Goal: Task Accomplishment & Management: Complete application form

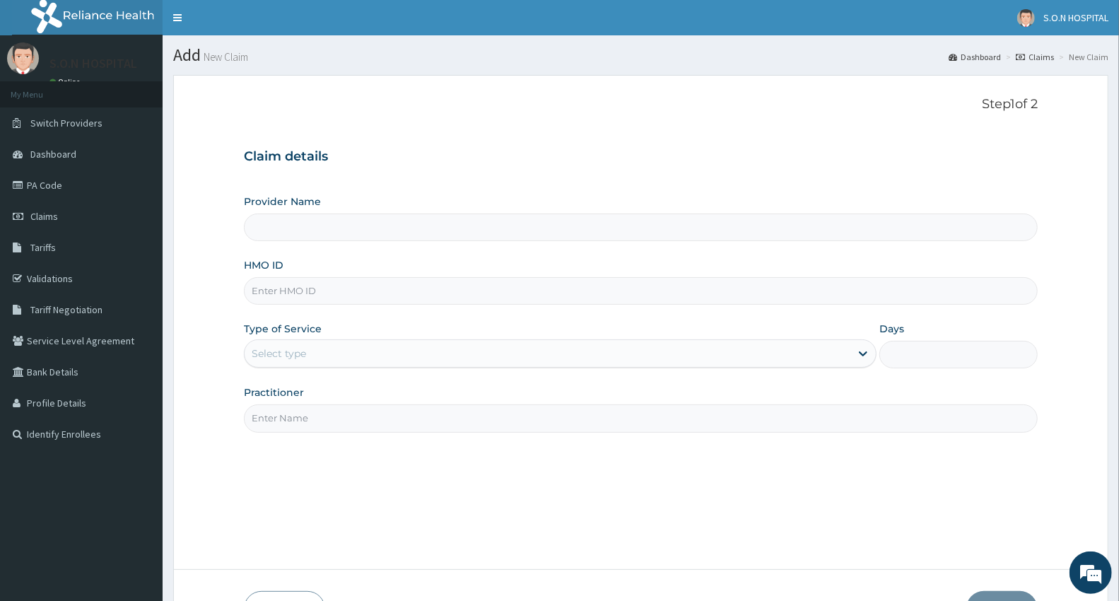
click at [375, 229] on input "Provider Name" at bounding box center [641, 228] width 794 height 28
type input "SISTERS OF [GEOGRAPHIC_DATA]"
drag, startPoint x: 297, startPoint y: 291, endPoint x: 309, endPoint y: 297, distance: 13.6
click at [294, 296] on input "HMO ID" at bounding box center [641, 291] width 794 height 28
type input "TLA/10006/A"
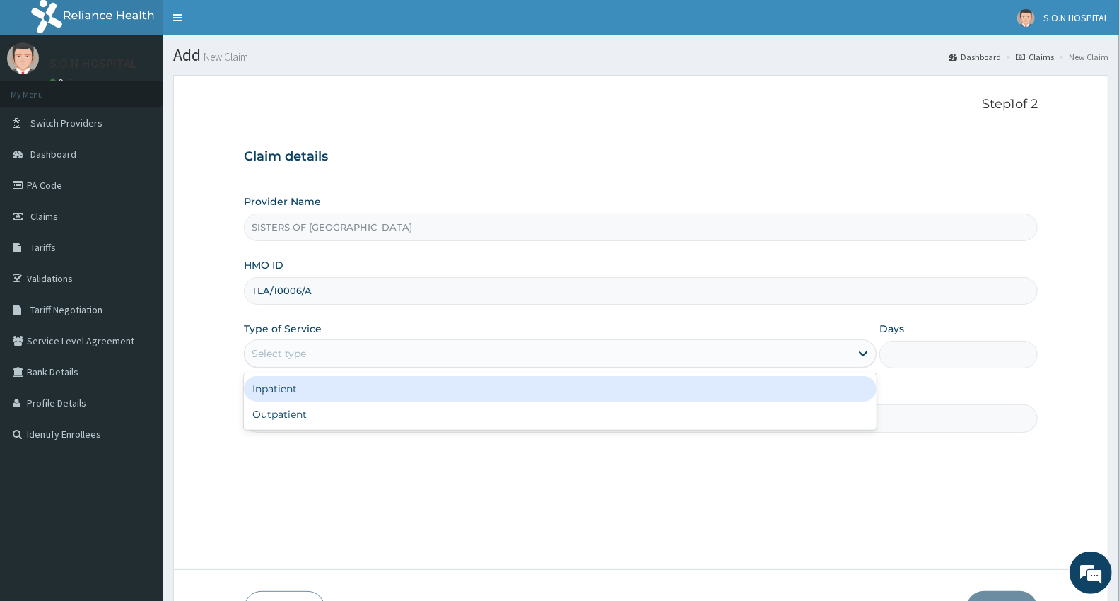
click at [337, 349] on div "Select type" at bounding box center [548, 353] width 606 height 23
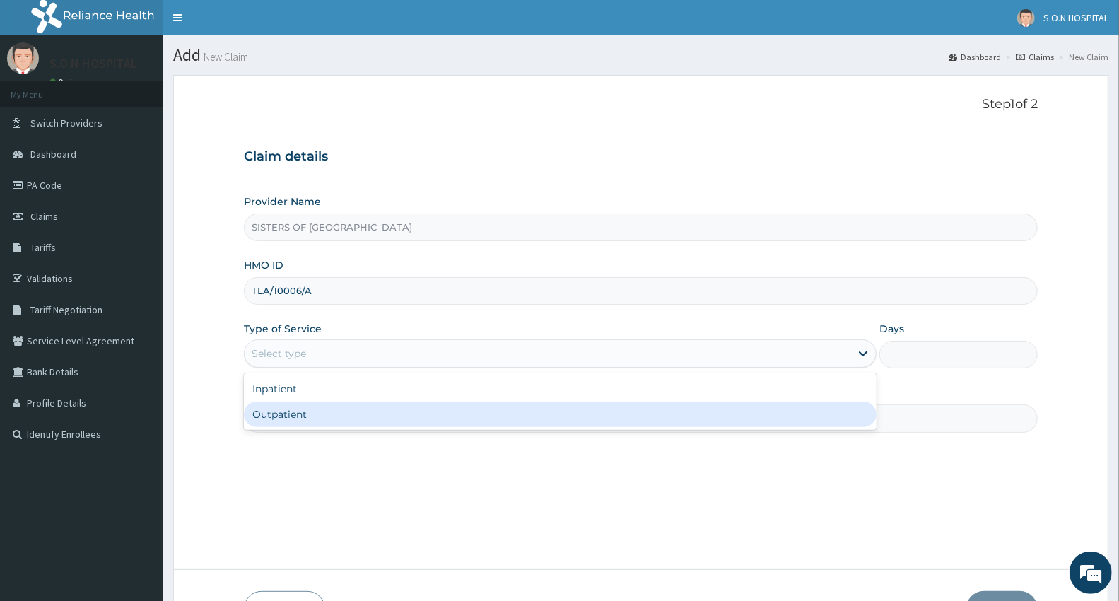
click at [312, 412] on div "Outpatient" at bounding box center [560, 414] width 633 height 25
type input "1"
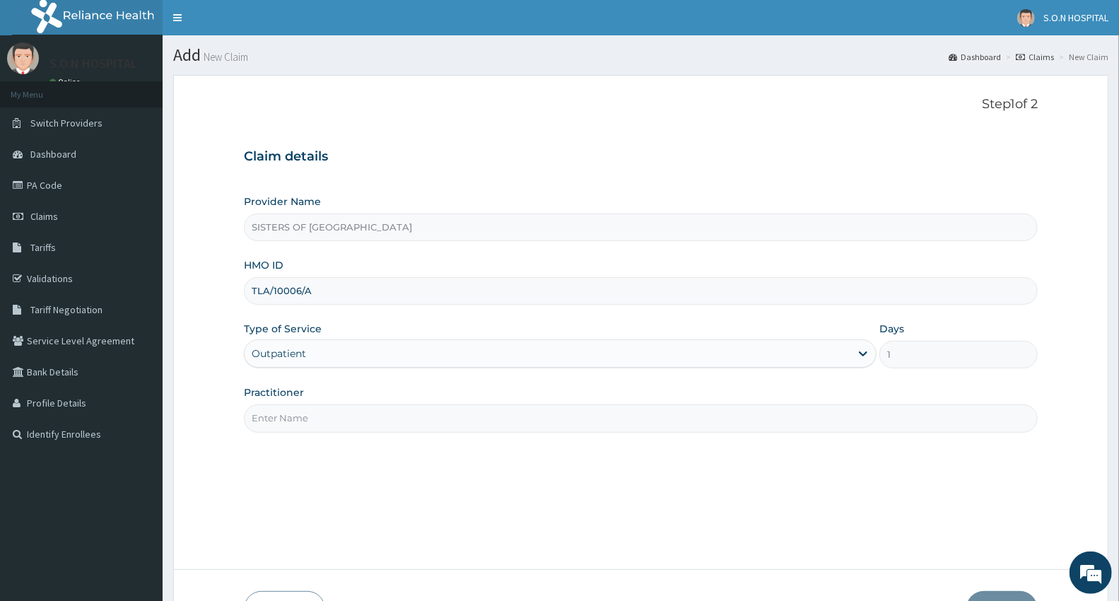
click at [394, 421] on input "Practitioner" at bounding box center [641, 418] width 794 height 28
type input "Dr. Chukwu"
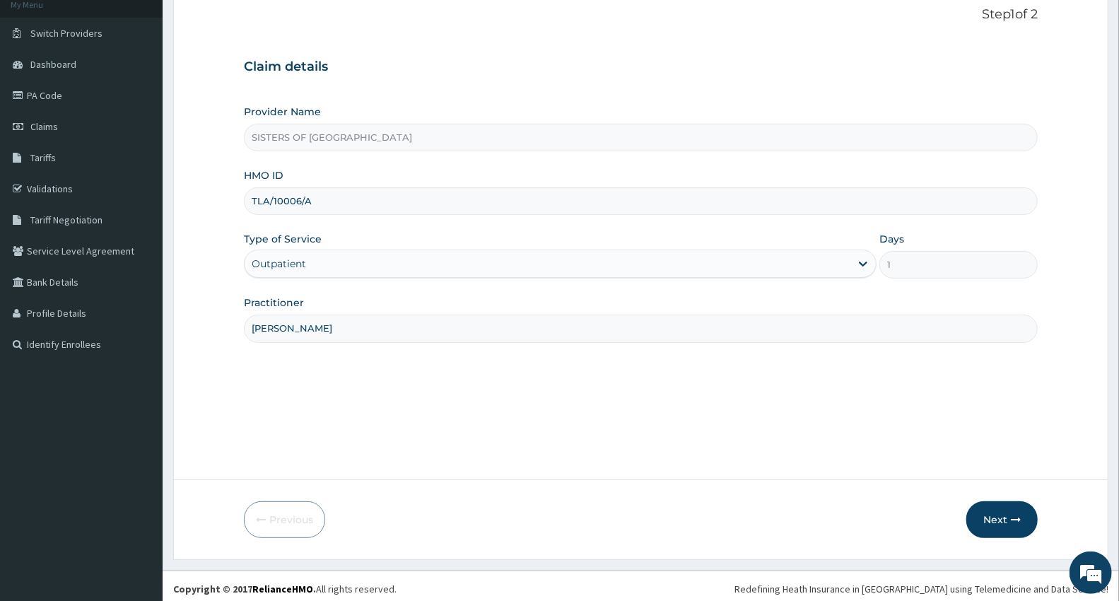
scroll to position [95, 0]
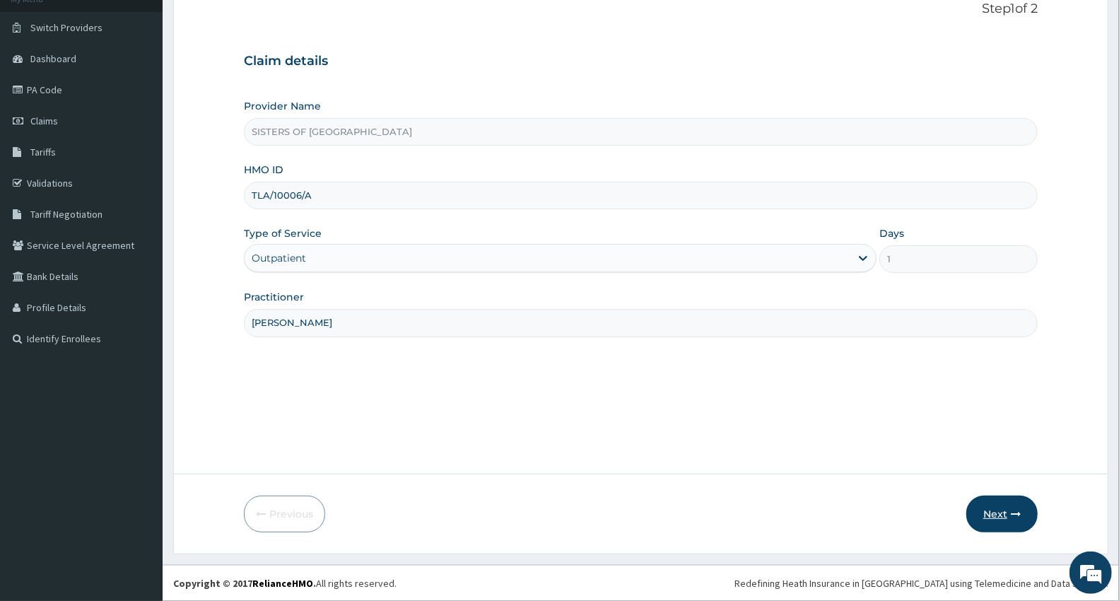
click at [979, 505] on button "Next" at bounding box center [1002, 514] width 71 height 37
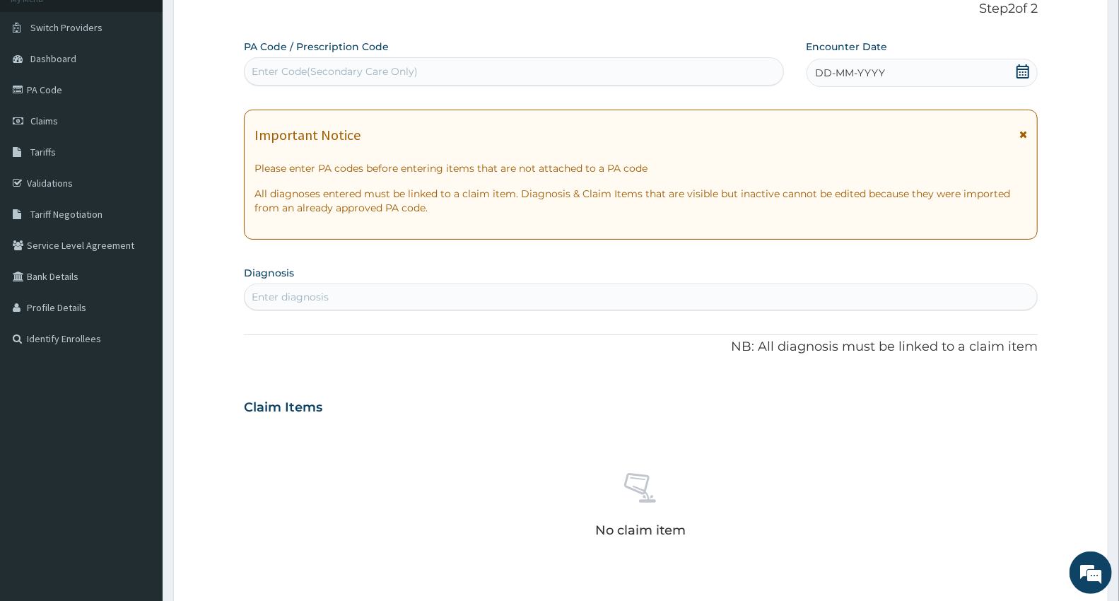
click at [255, 71] on div "Enter Code(Secondary Care Only)" at bounding box center [335, 71] width 166 height 14
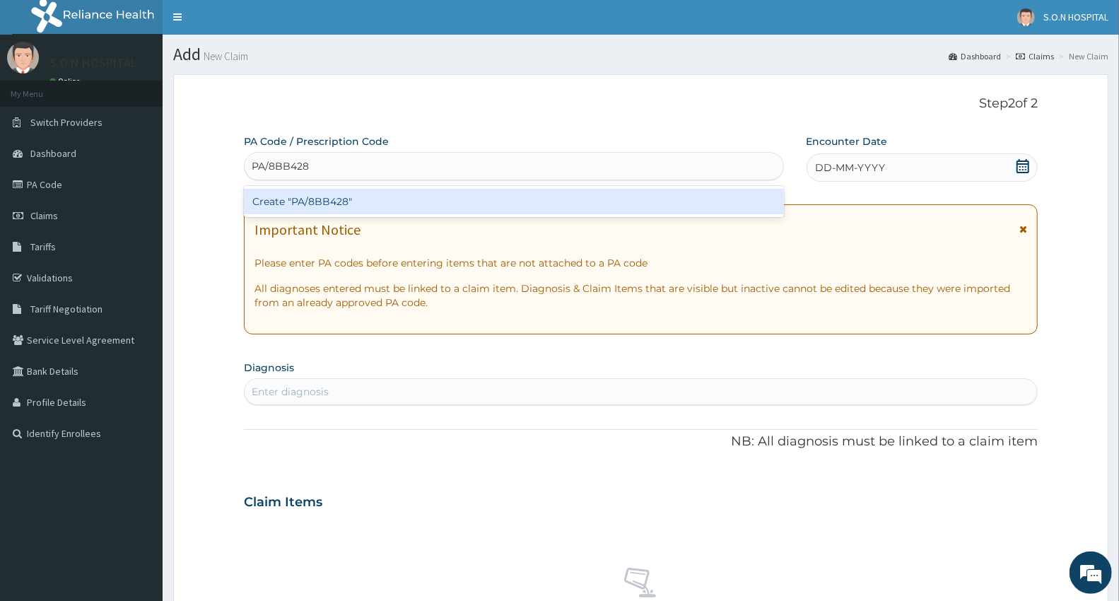
scroll to position [0, 0]
type input "PA/8BB428"
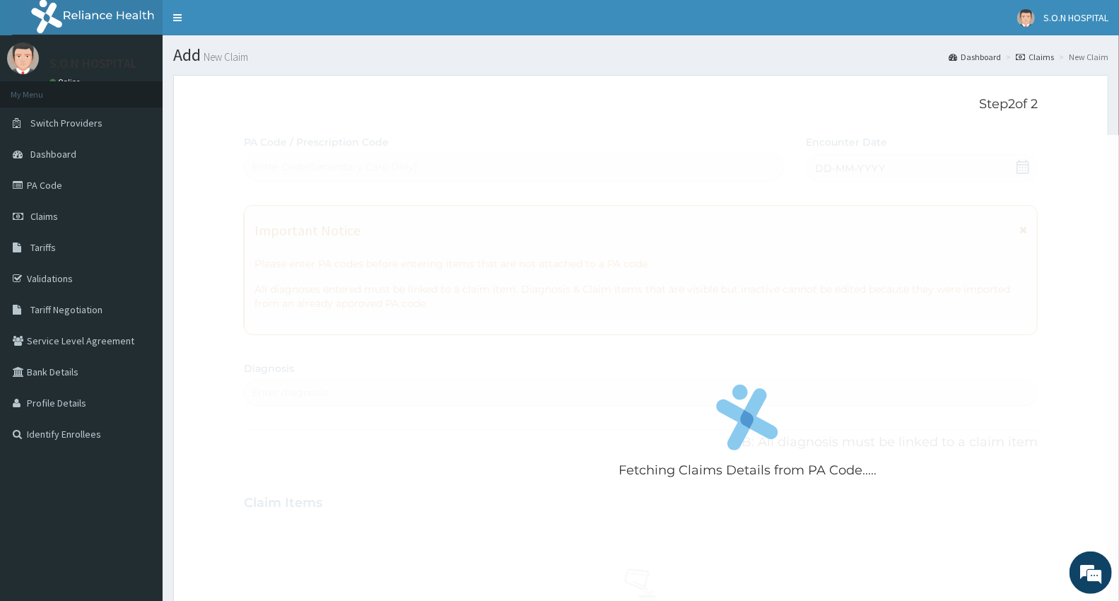
click at [315, 397] on div "Fetching Claims Details from PA Code..... PA Code / Prescription Code Enter Cod…" at bounding box center [641, 501] width 794 height 732
click at [269, 380] on div "Fetching Claims Details from PA Code....." at bounding box center [748, 435] width 1008 height 601
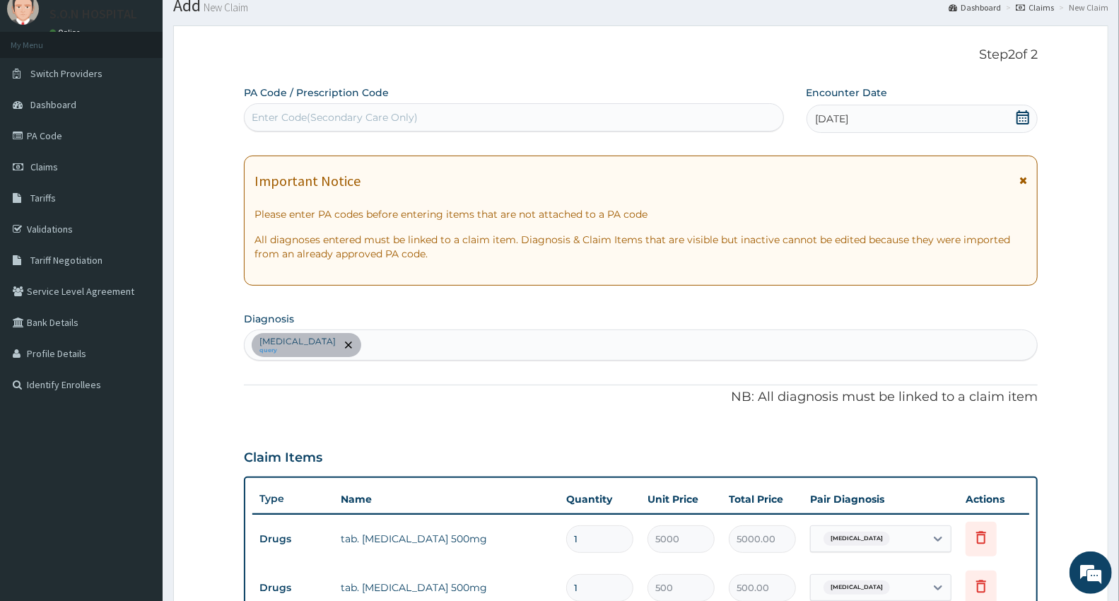
scroll to position [6, 0]
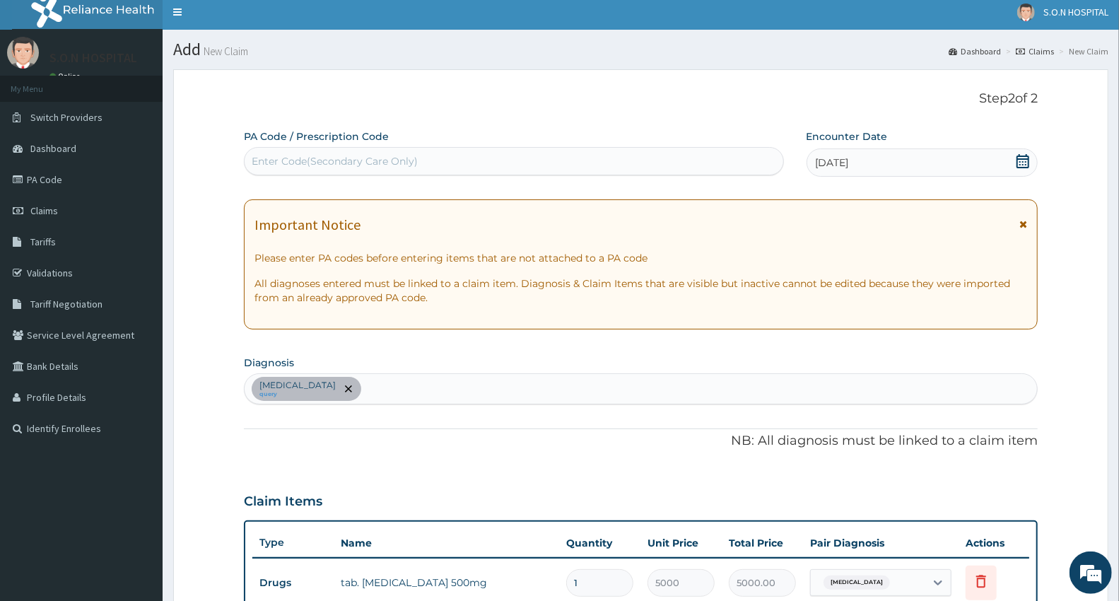
click at [264, 158] on div "Enter Code(Secondary Care Only)" at bounding box center [335, 161] width 166 height 14
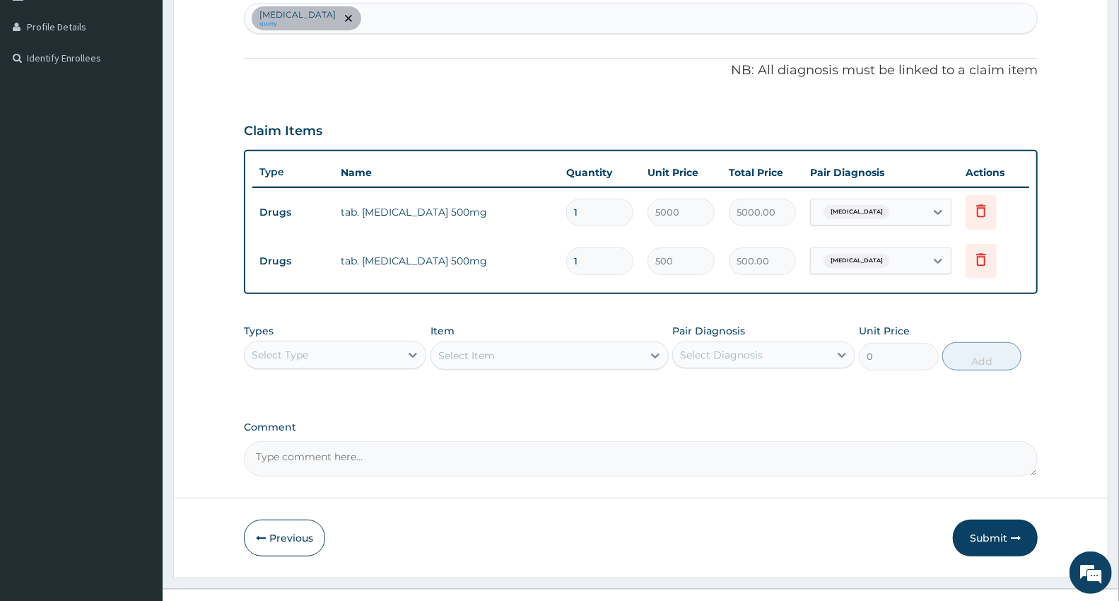
scroll to position [399, 0]
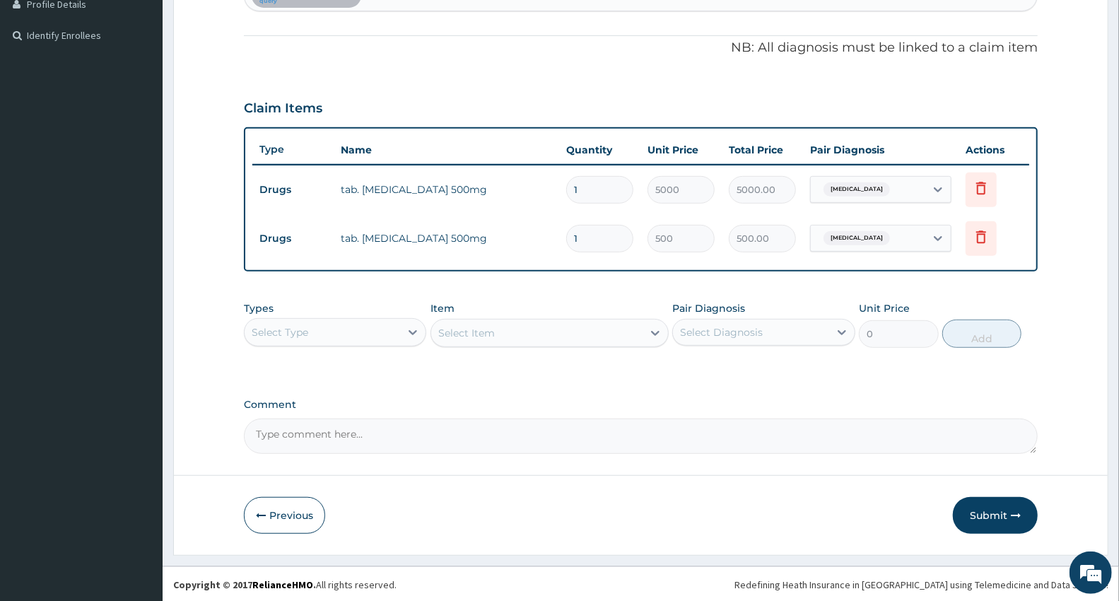
type input "VAGINOSIS"
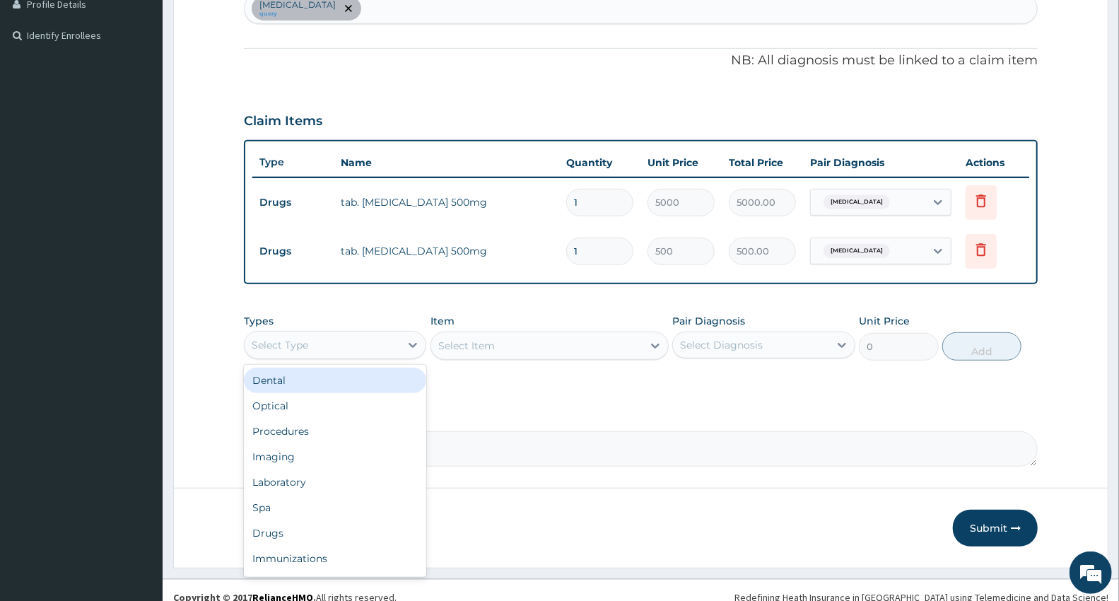
click at [369, 325] on div "Types option Dental focused, 1 of 10. 10 results available. Use Up and Down to …" at bounding box center [335, 337] width 182 height 47
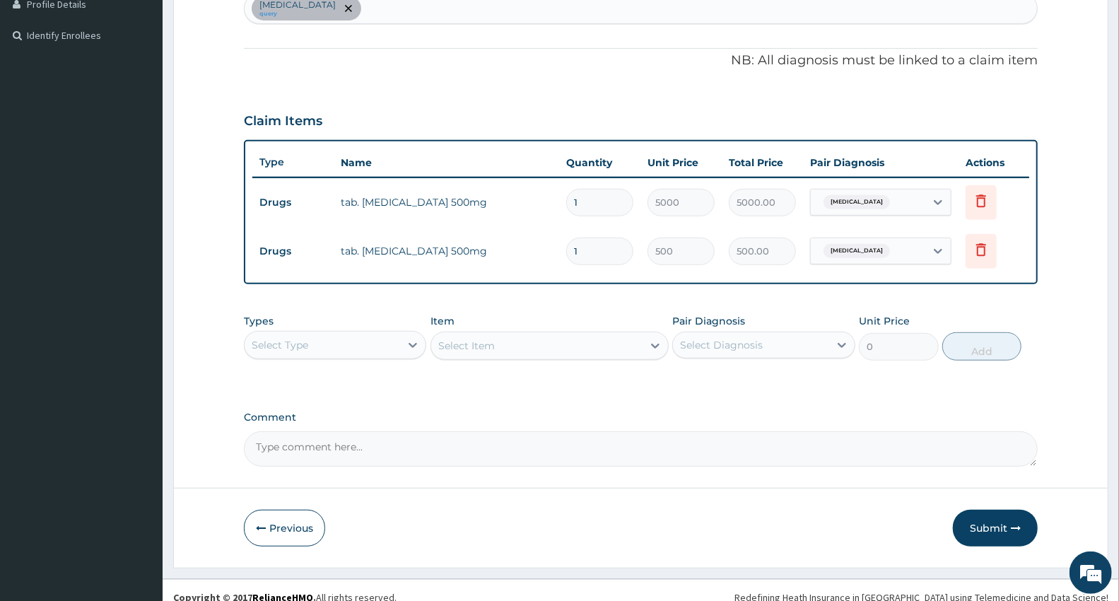
click at [491, 412] on label "Comment" at bounding box center [641, 418] width 794 height 12
click at [491, 431] on textarea "Comment" at bounding box center [641, 448] width 794 height 35
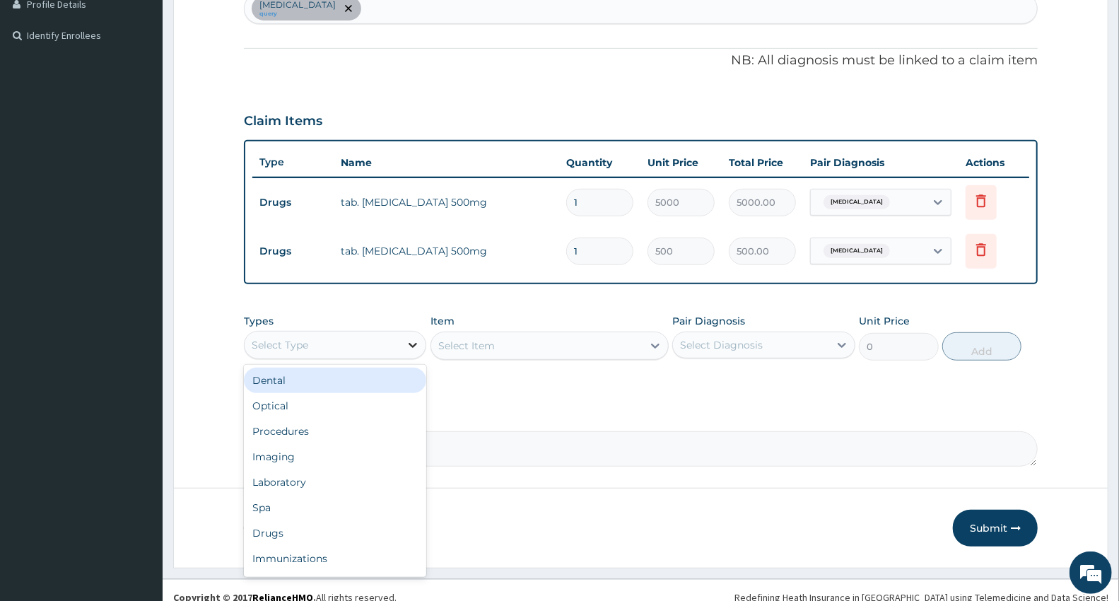
click at [409, 338] on icon at bounding box center [413, 345] width 14 height 14
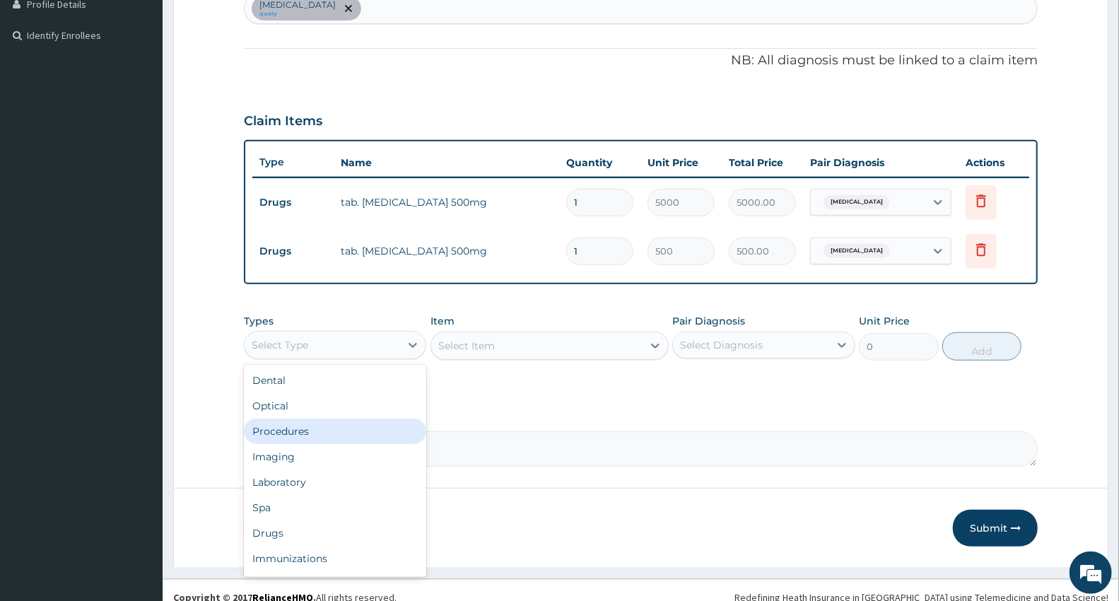
click at [272, 440] on div "Procedures" at bounding box center [335, 431] width 182 height 25
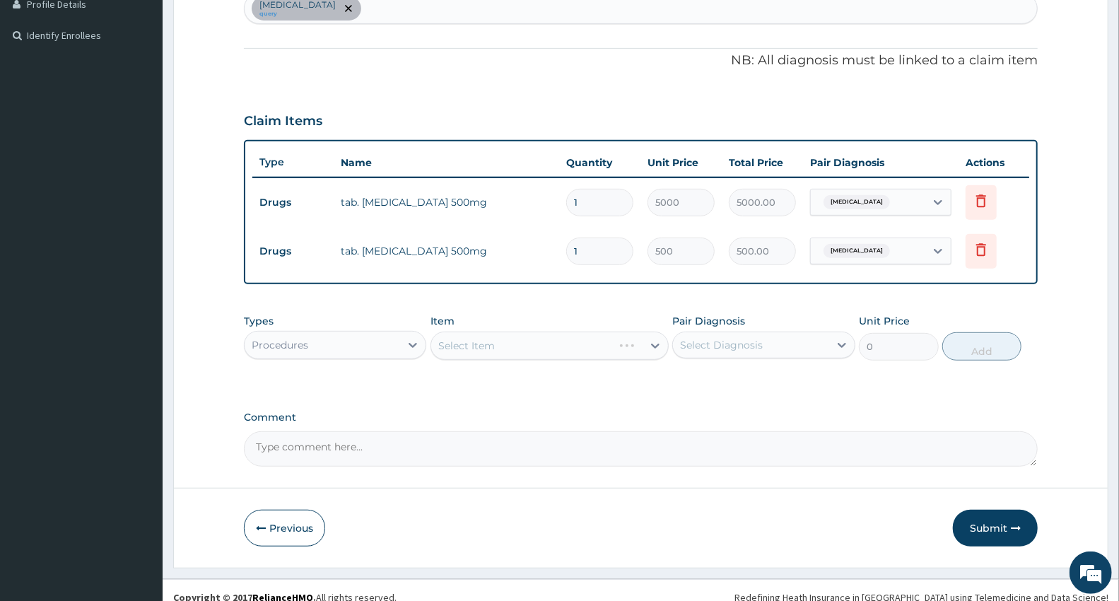
click at [643, 341] on div "Select Item" at bounding box center [550, 346] width 238 height 28
click at [651, 344] on div "Select Item" at bounding box center [550, 346] width 238 height 28
click at [635, 339] on div "Select Item" at bounding box center [536, 345] width 211 height 23
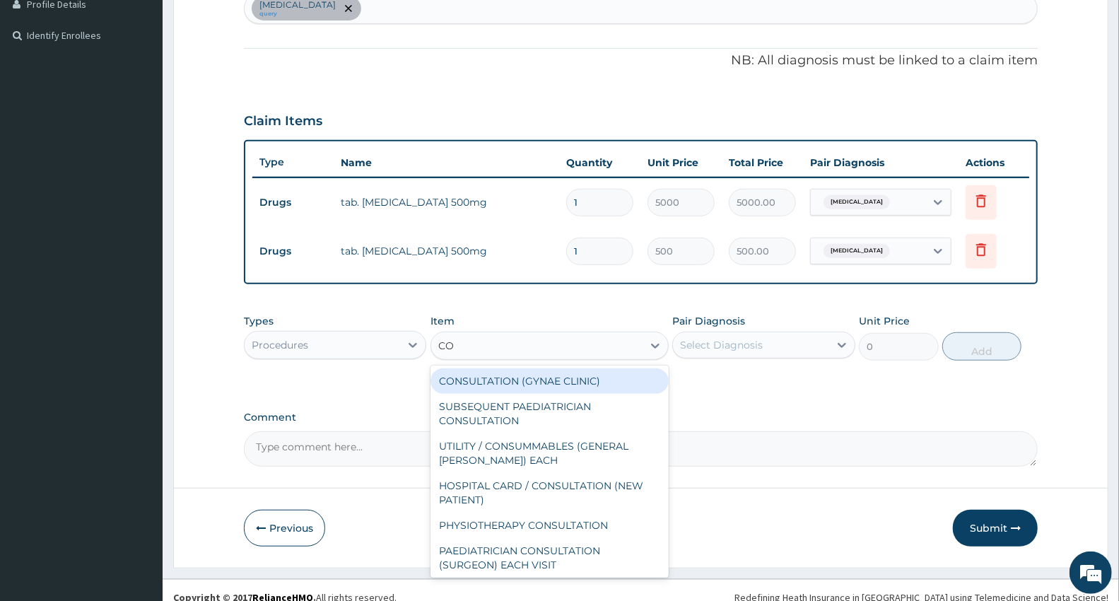
type input "CON"
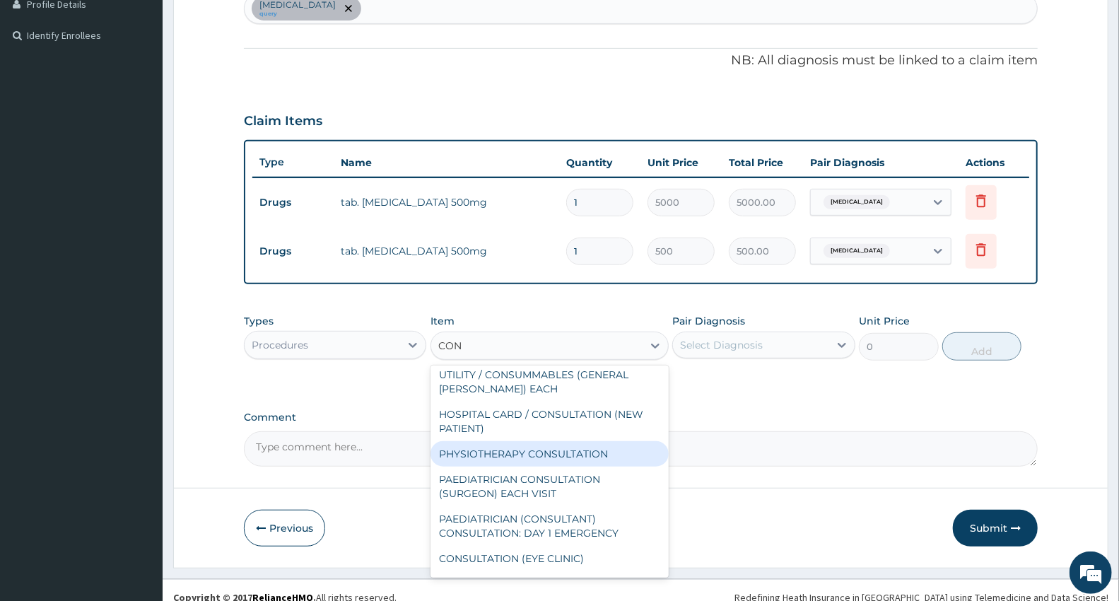
scroll to position [157, 0]
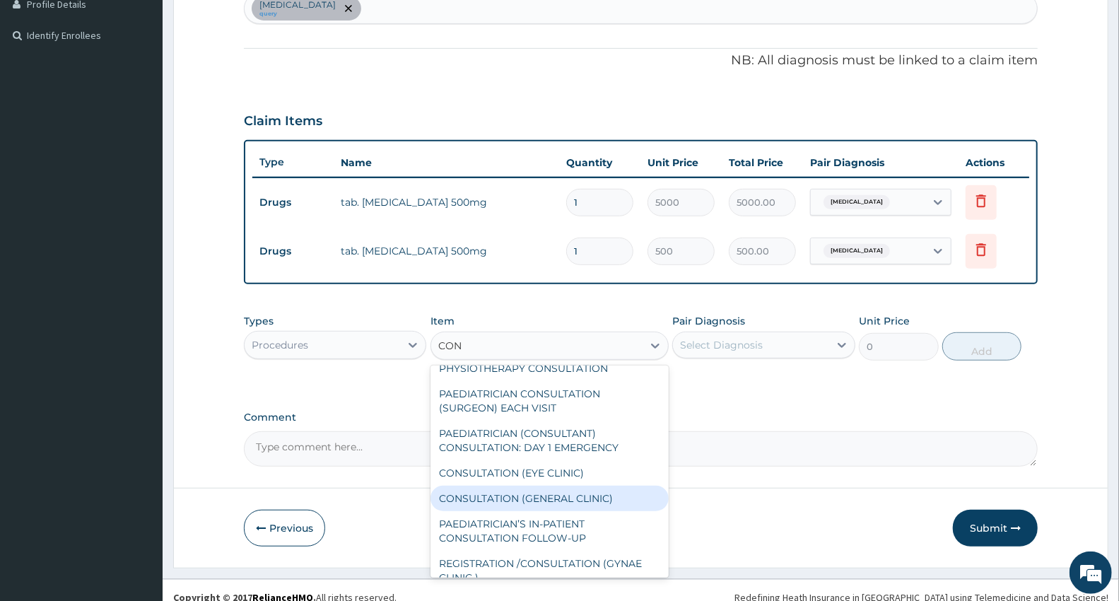
click at [504, 498] on div "CONSULTATION (GENERAL CLINIC)" at bounding box center [550, 498] width 238 height 25
type input "4200"
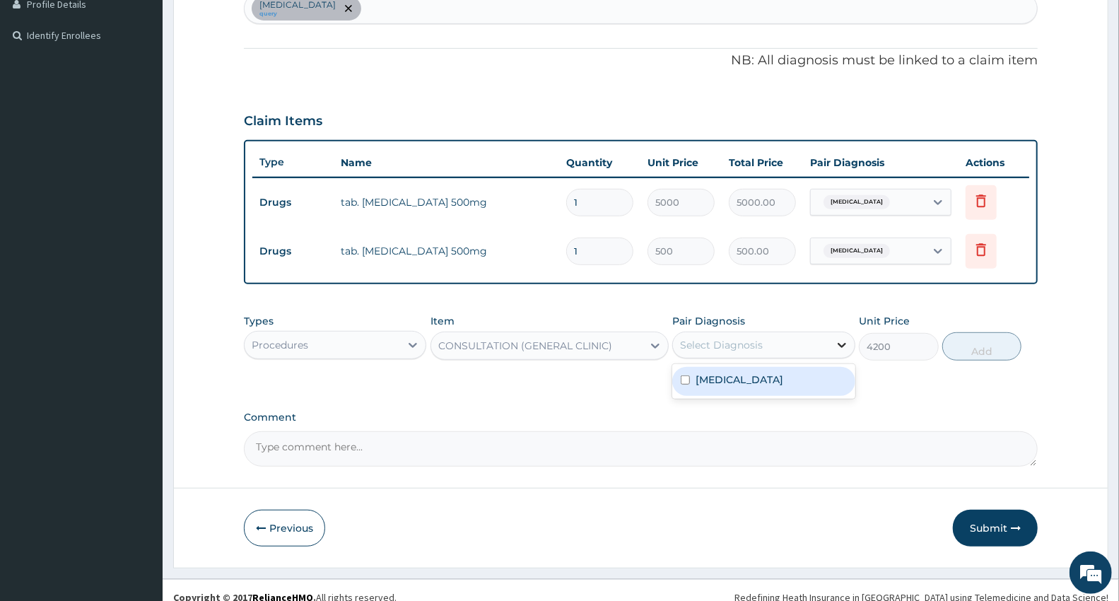
click at [831, 344] on div at bounding box center [841, 344] width 25 height 25
click at [817, 379] on div "Vaginal discharge" at bounding box center [763, 381] width 182 height 29
checkbox input "true"
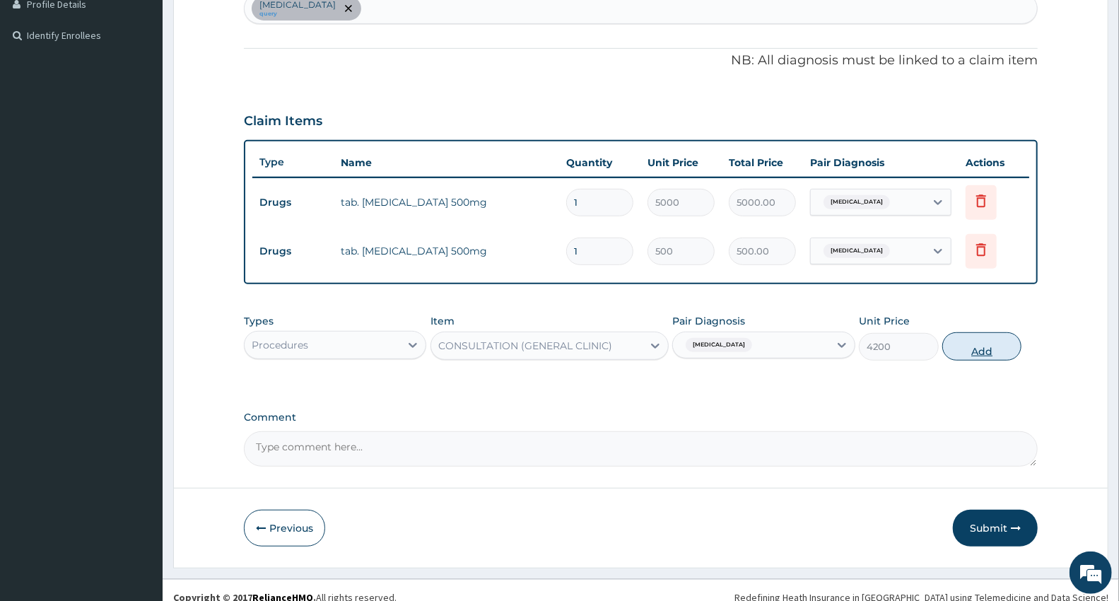
click at [960, 339] on button "Add" at bounding box center [982, 346] width 79 height 28
type input "0"
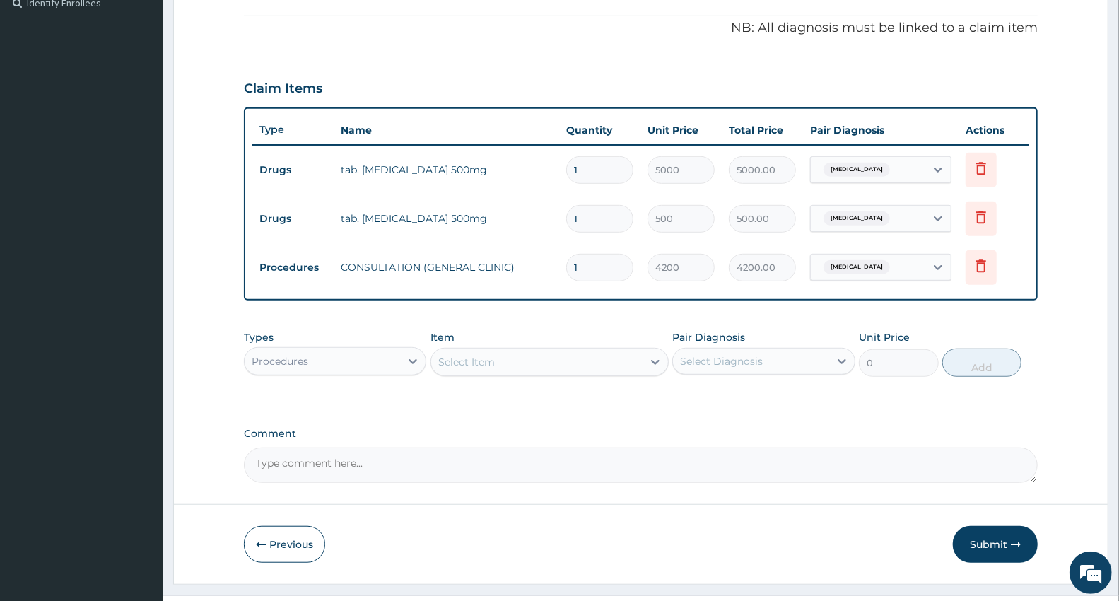
scroll to position [461, 0]
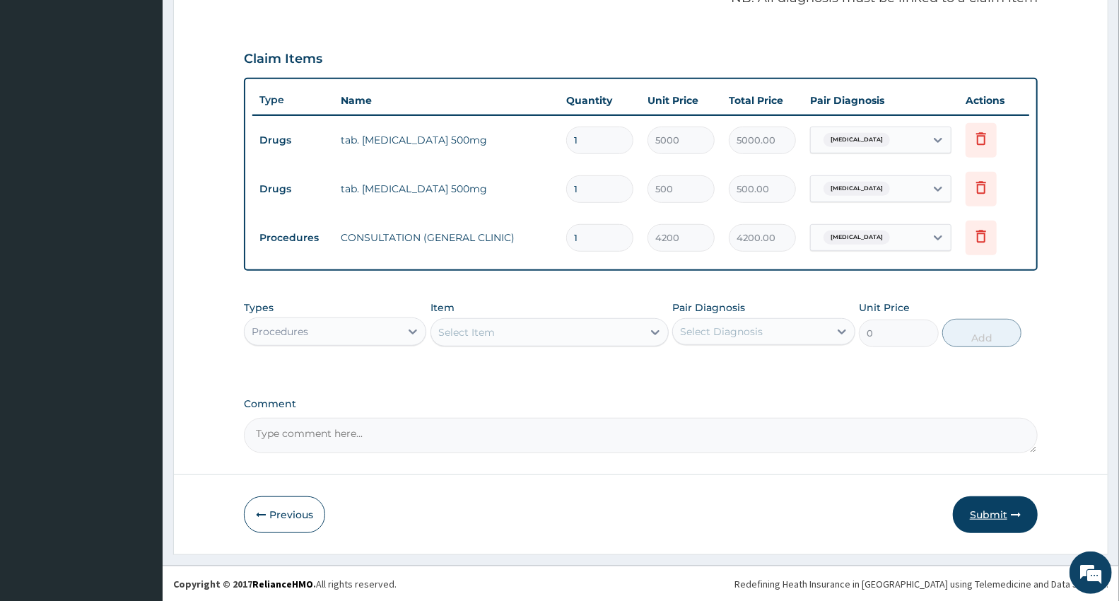
click at [988, 508] on button "Submit" at bounding box center [995, 514] width 85 height 37
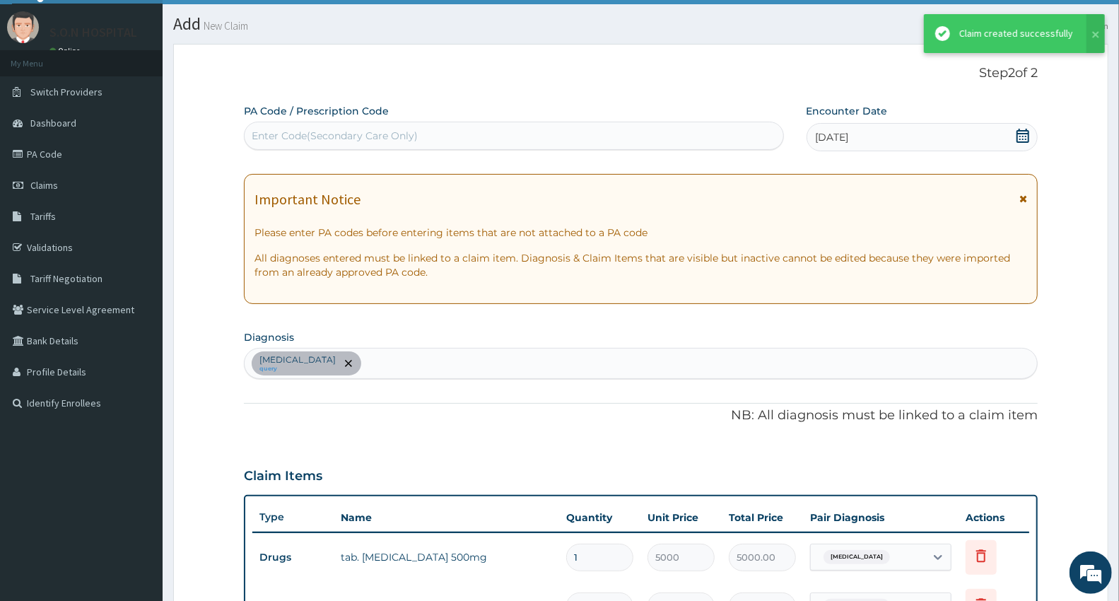
scroll to position [448, 0]
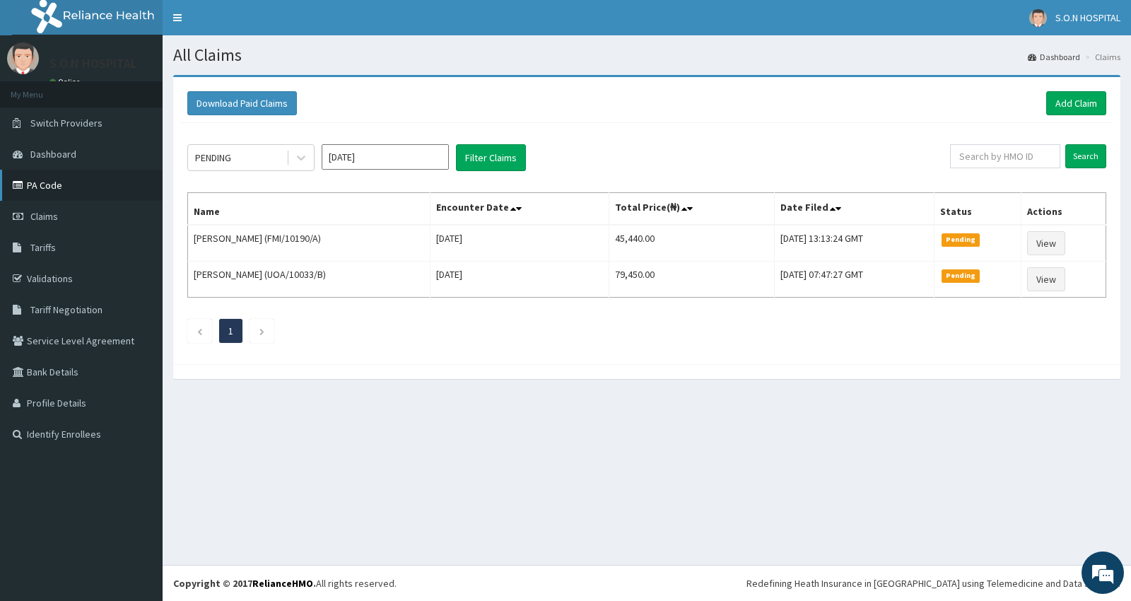
click at [51, 182] on link "PA Code" at bounding box center [81, 185] width 163 height 31
click at [1078, 154] on input "Search" at bounding box center [1086, 156] width 41 height 24
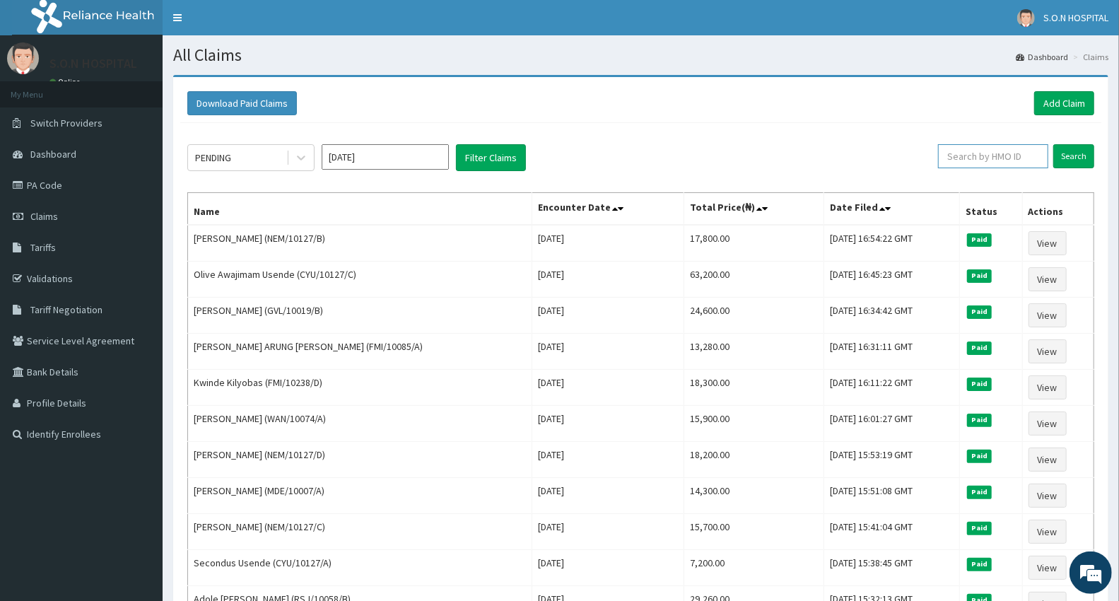
click at [1037, 153] on input "text" at bounding box center [993, 156] width 110 height 24
click at [33, 187] on link "PA Code" at bounding box center [81, 185] width 163 height 31
